Goal: Check status: Check status

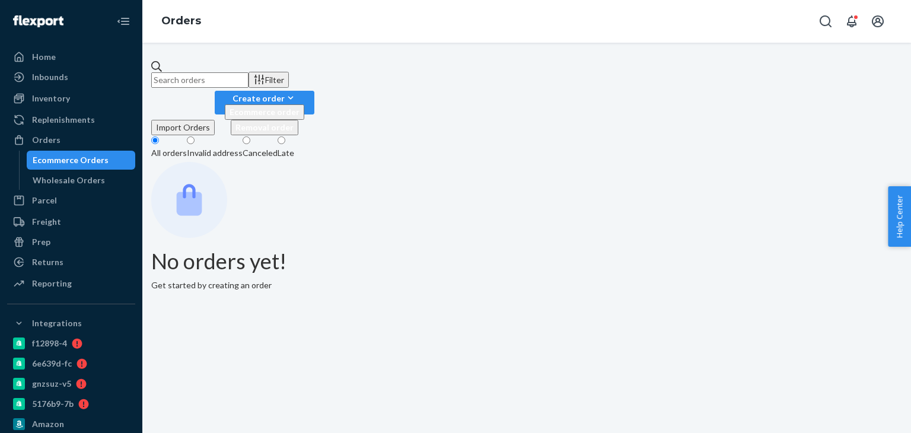
click at [204, 72] on input "text" at bounding box center [199, 79] width 97 height 15
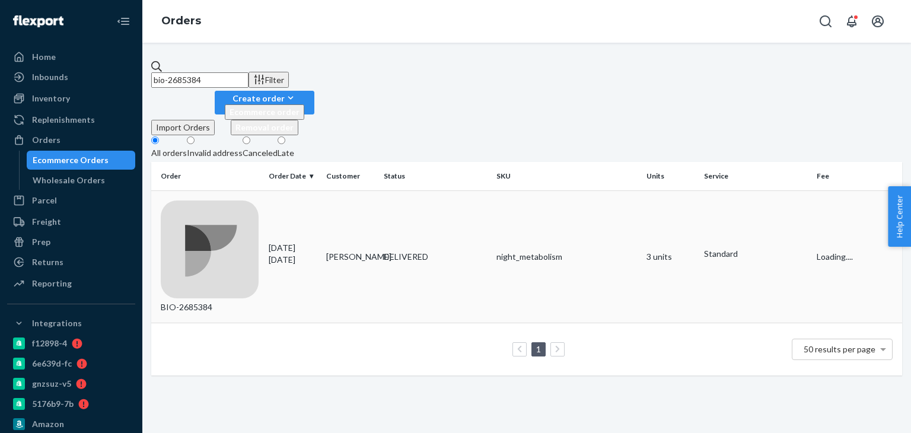
type input "bio-2685384"
click at [222, 200] on div "BIO-2685384" at bounding box center [210, 256] width 98 height 113
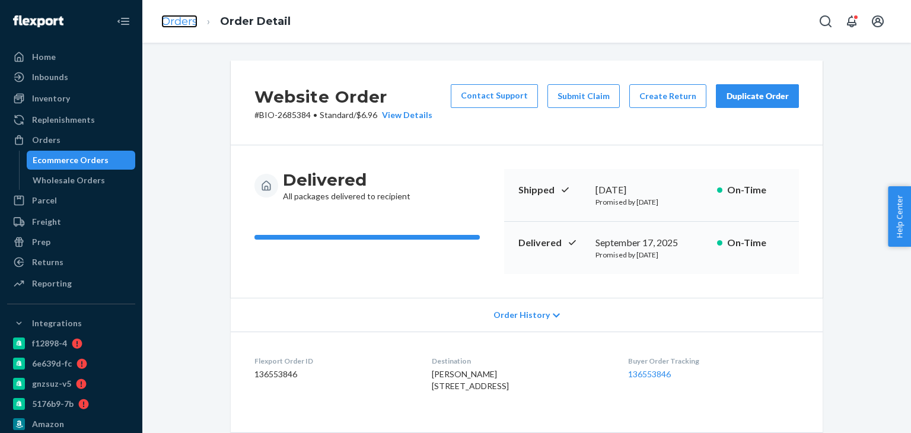
click at [189, 18] on link "Orders" at bounding box center [179, 21] width 36 height 13
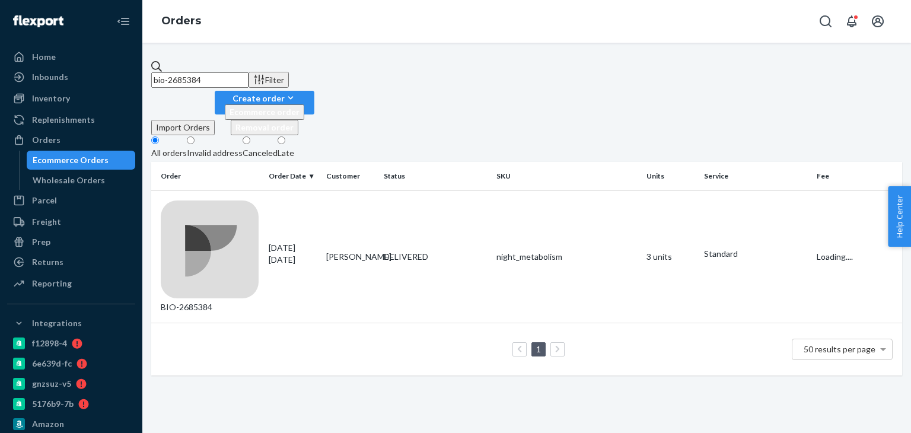
click at [218, 76] on input "bio-2685384" at bounding box center [199, 79] width 97 height 15
paste input "[PERSON_NAME][DATE]"
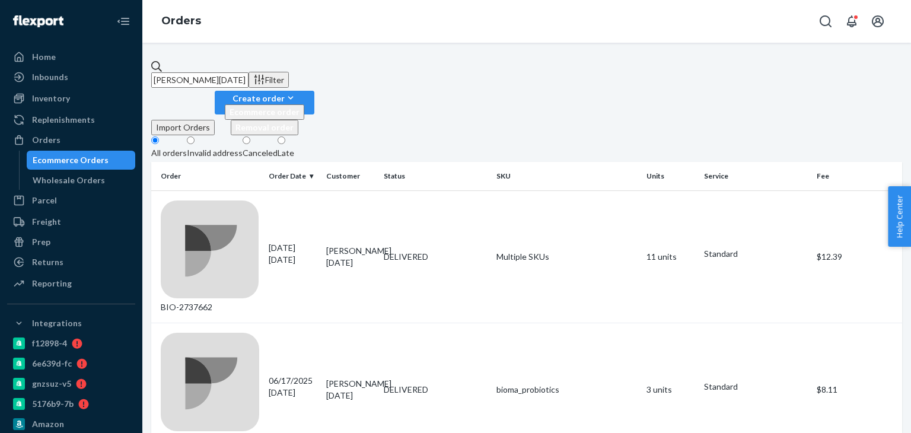
type input "[PERSON_NAME][DATE]"
click at [203, 200] on div "BIO-2737662" at bounding box center [210, 256] width 98 height 113
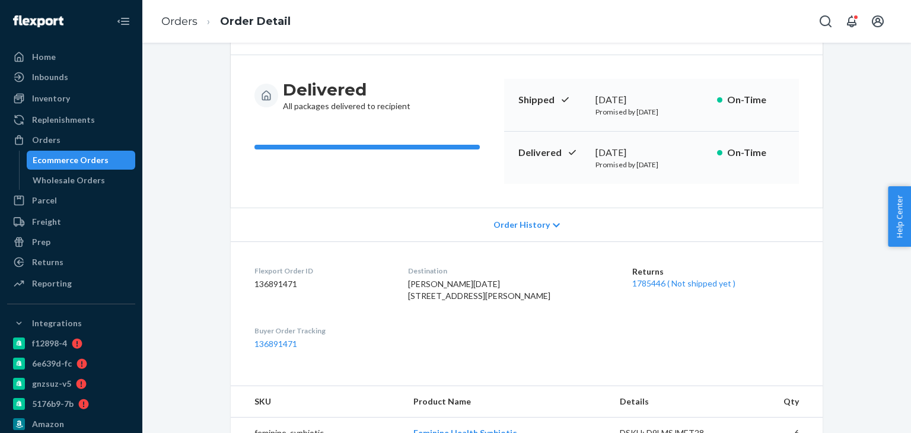
scroll to position [297, 0]
